Goal: Browse casually: Explore the website without a specific task or goal

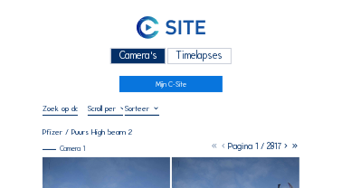
click at [285, 148] on icon at bounding box center [285, 146] width 9 height 11
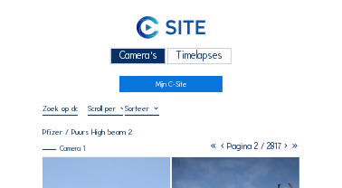
click at [285, 148] on icon at bounding box center [285, 146] width 9 height 11
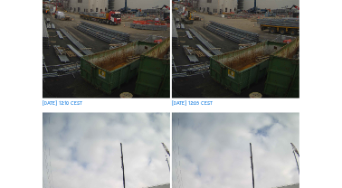
scroll to position [768, 0]
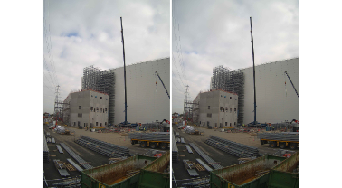
scroll to position [1966, 0]
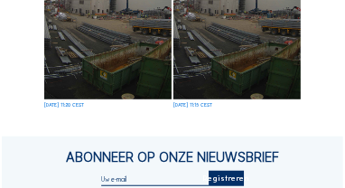
scroll to position [1987, 0]
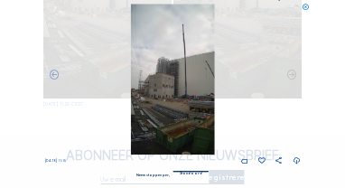
click at [183, 118] on img at bounding box center [172, 79] width 85 height 150
